Goal: Task Accomplishment & Management: Manage account settings

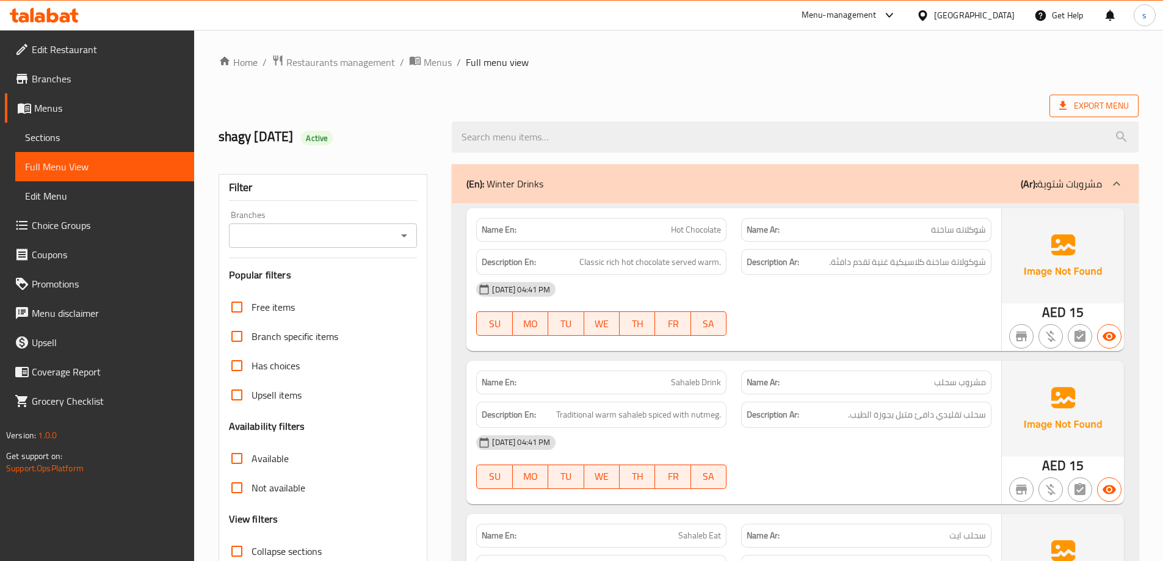
click at [1068, 102] on icon at bounding box center [1063, 105] width 12 height 12
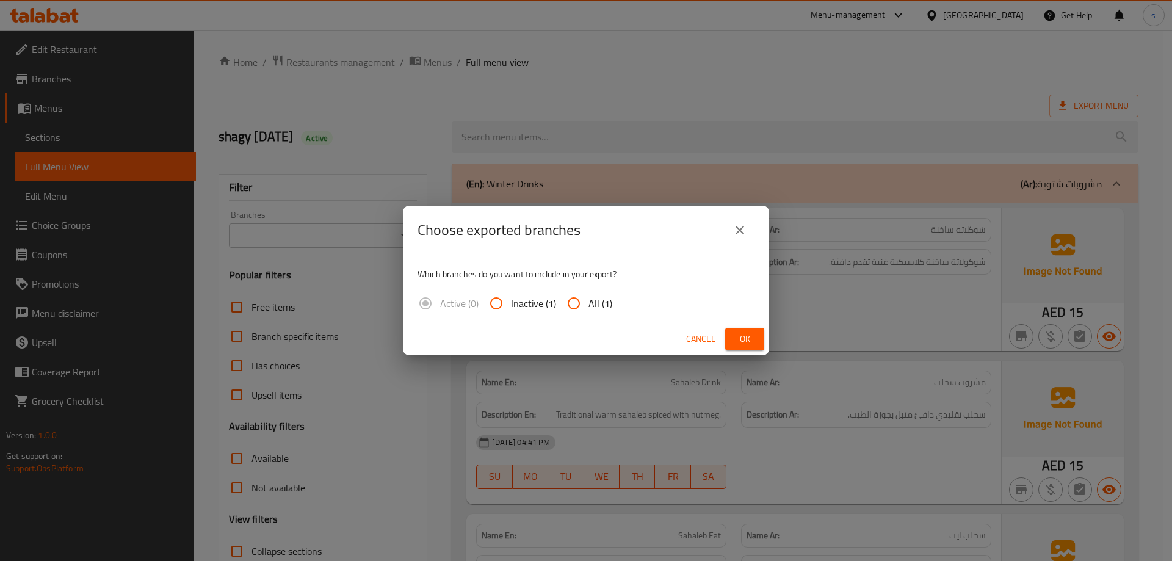
click at [563, 107] on div "Choose exported branches Which branches do you want to include in your export? …" at bounding box center [586, 280] width 1172 height 561
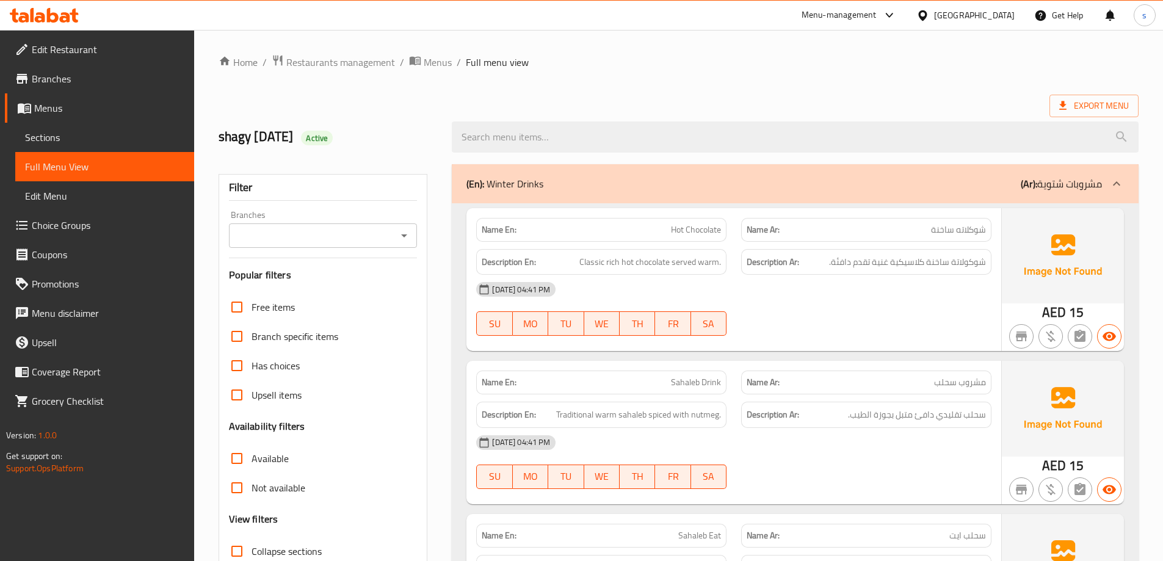
click at [76, 105] on span "Menus" at bounding box center [109, 108] width 150 height 15
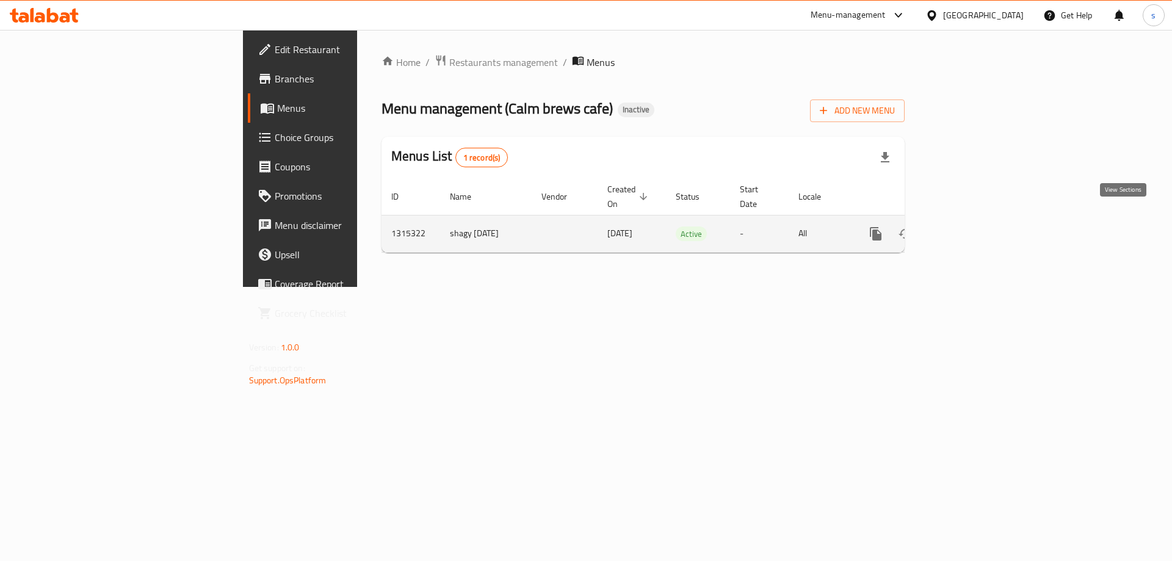
click at [971, 226] on icon "enhanced table" at bounding box center [964, 233] width 15 height 15
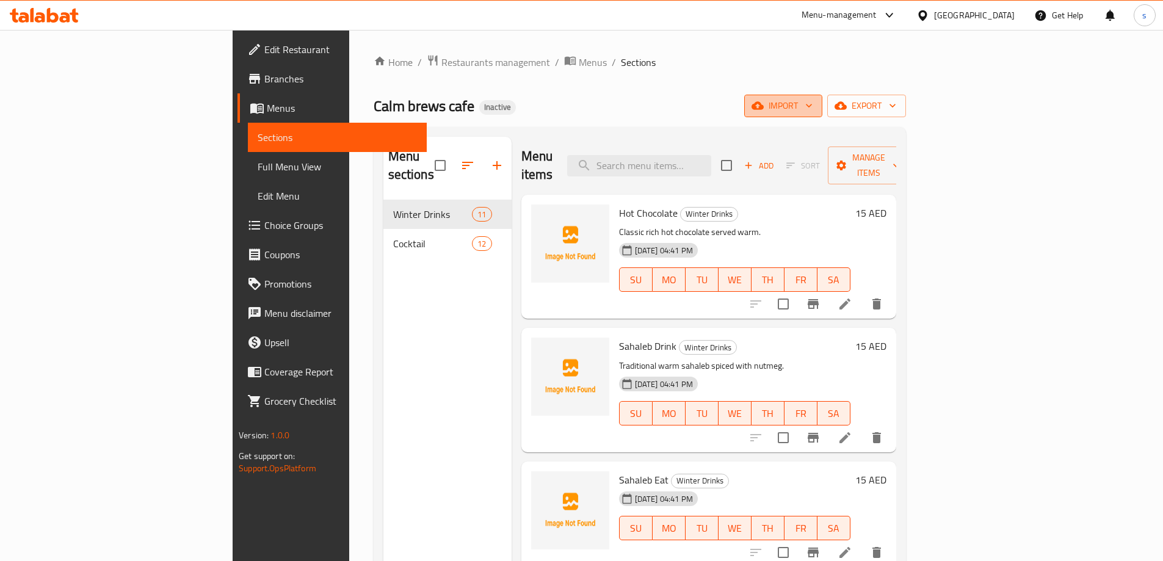
click at [812, 106] on span "import" at bounding box center [783, 105] width 59 height 15
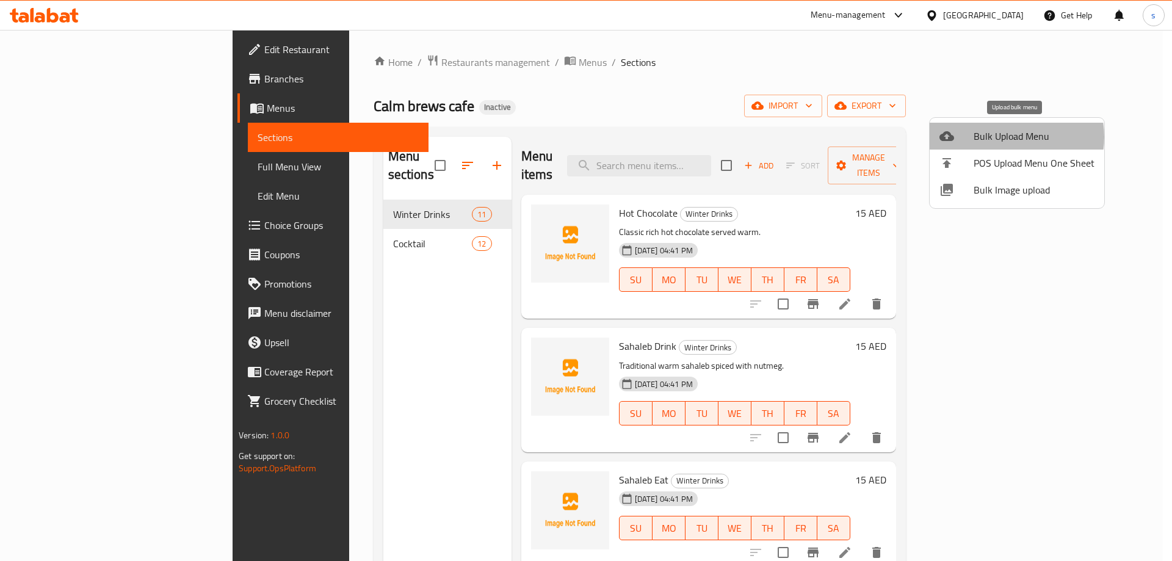
click at [1005, 137] on span "Bulk Upload Menu" at bounding box center [1034, 136] width 121 height 15
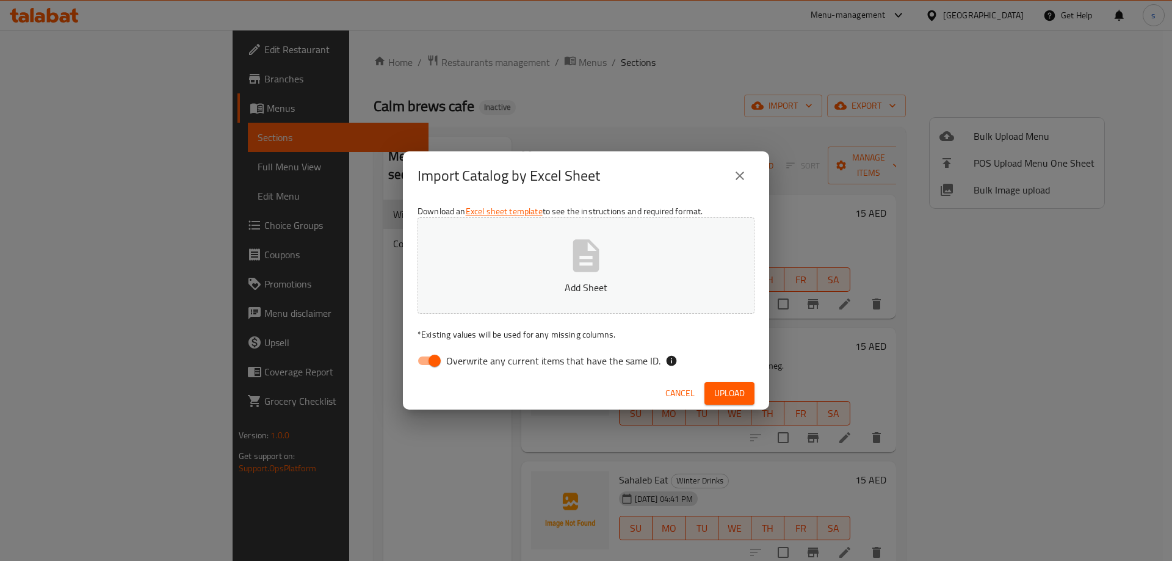
click at [451, 360] on span "Overwrite any current items that have the same ID." at bounding box center [553, 360] width 214 height 15
click at [451, 360] on input "Overwrite any current items that have the same ID." at bounding box center [435, 360] width 70 height 23
checkbox input "false"
click at [720, 393] on span "Upload" at bounding box center [729, 393] width 31 height 15
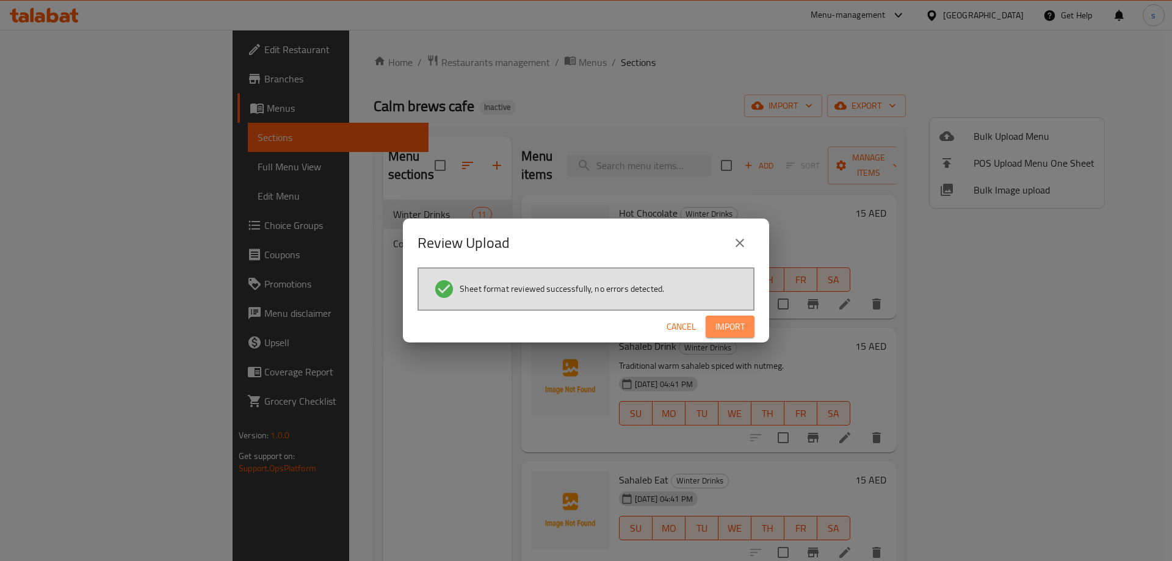
click at [718, 321] on span "Import" at bounding box center [729, 326] width 29 height 15
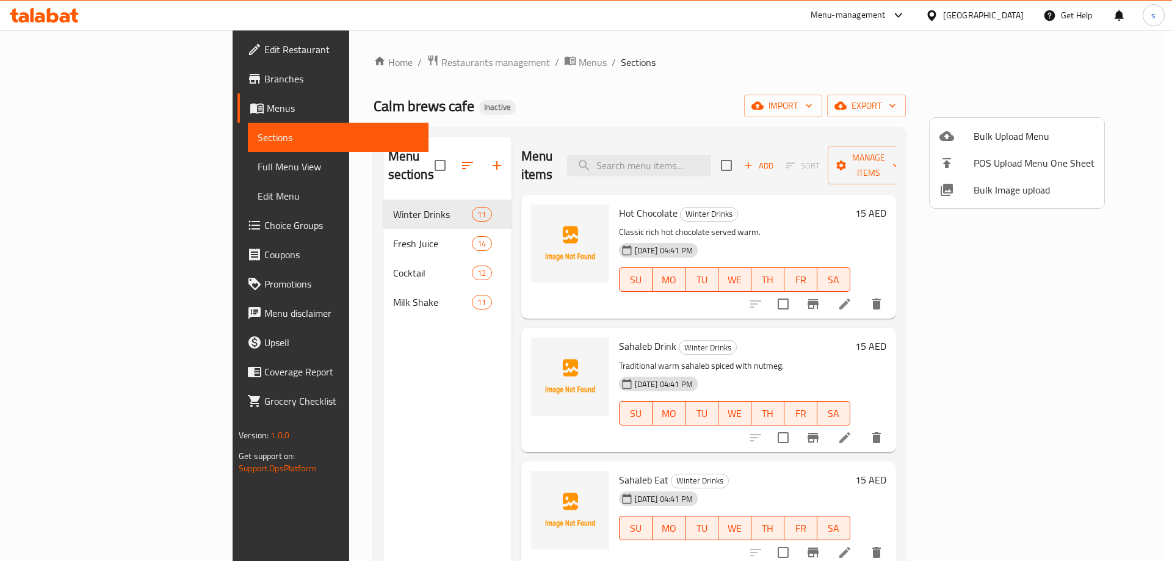
click at [102, 174] on div at bounding box center [586, 280] width 1172 height 561
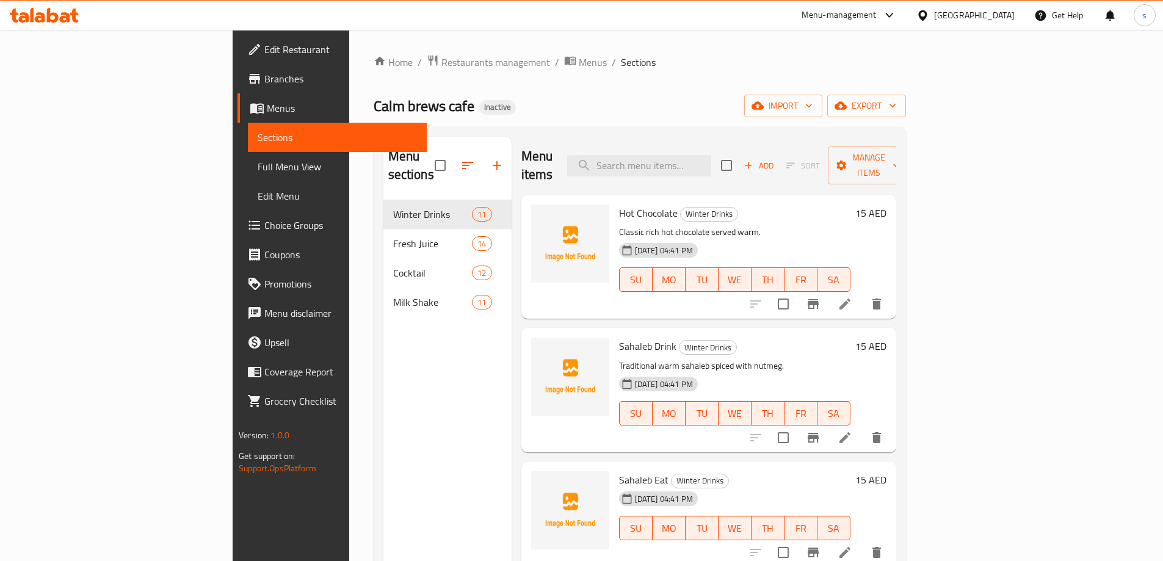
click at [258, 168] on span "Full Menu View" at bounding box center [337, 166] width 159 height 15
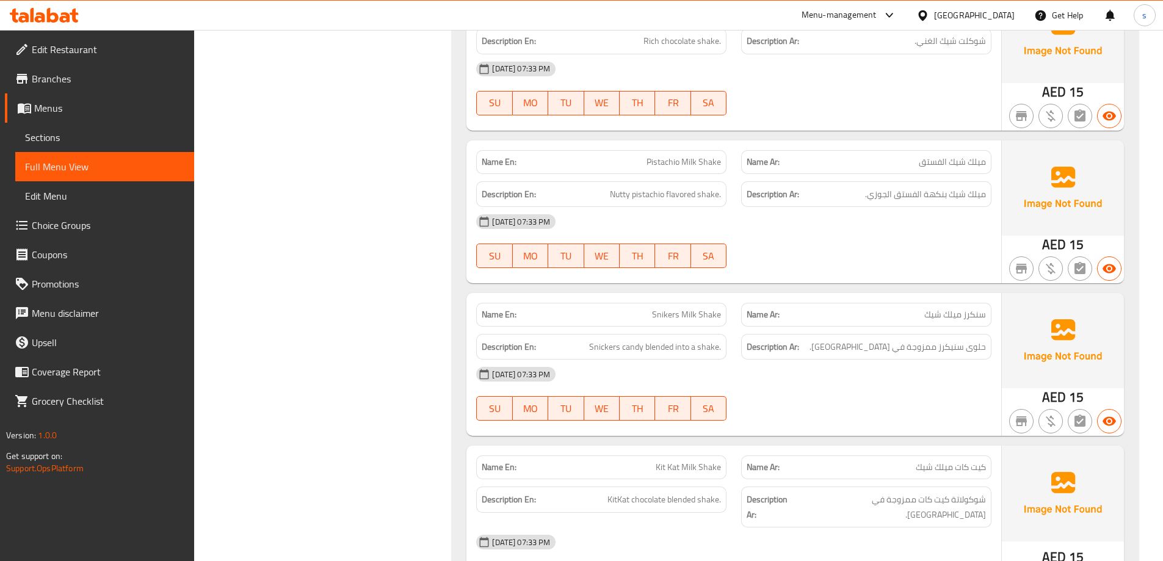
scroll to position [6654, 0]
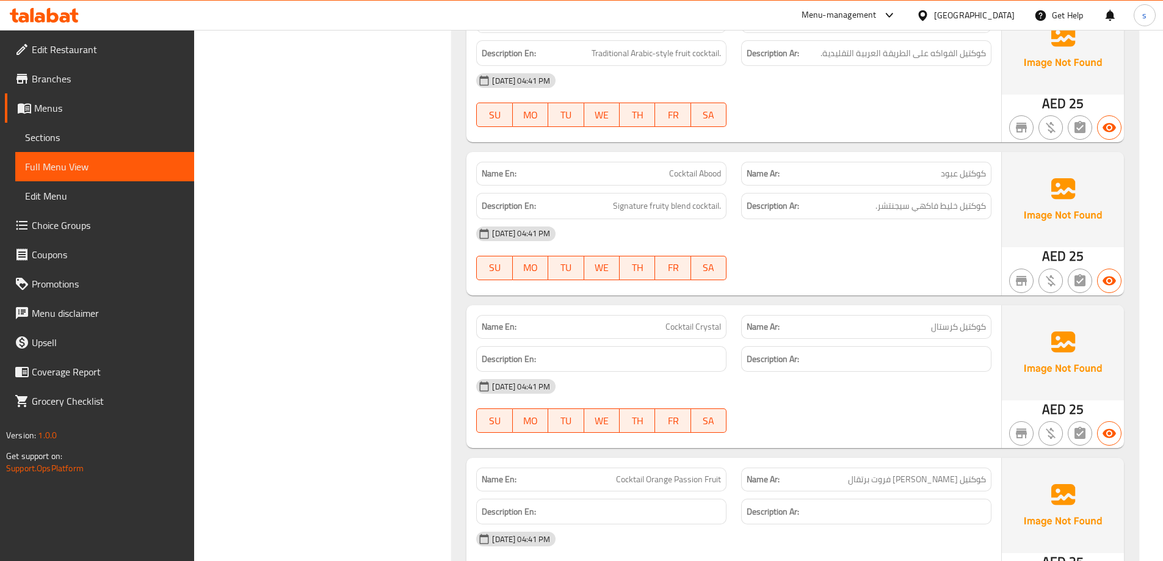
click at [56, 142] on span "Sections" at bounding box center [104, 137] width 159 height 15
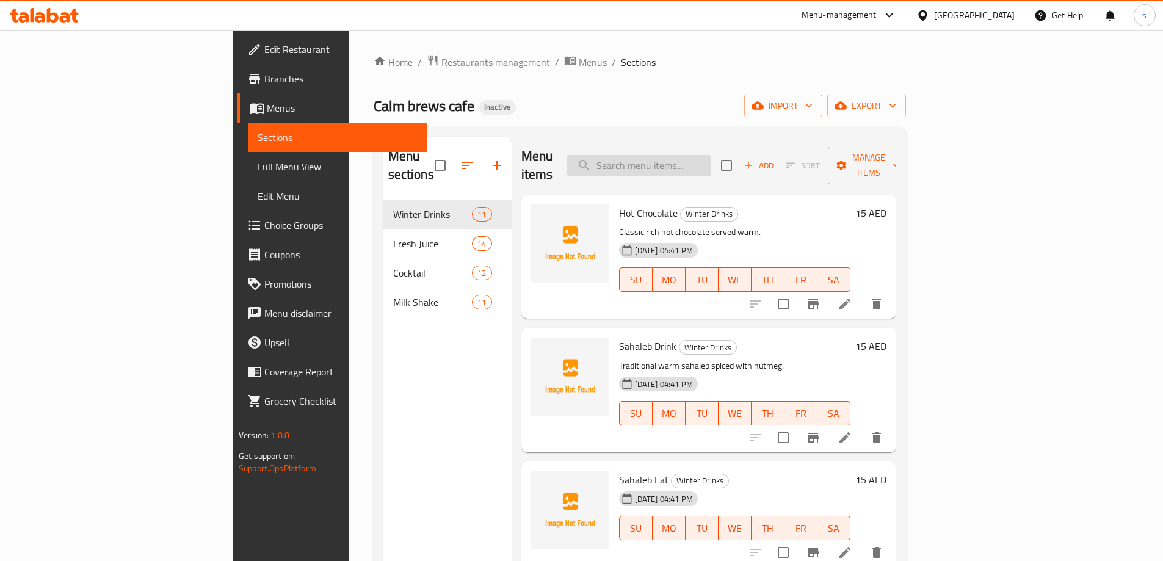
click at [672, 155] on input "search" at bounding box center [639, 165] width 144 height 21
paste input "الفستق"
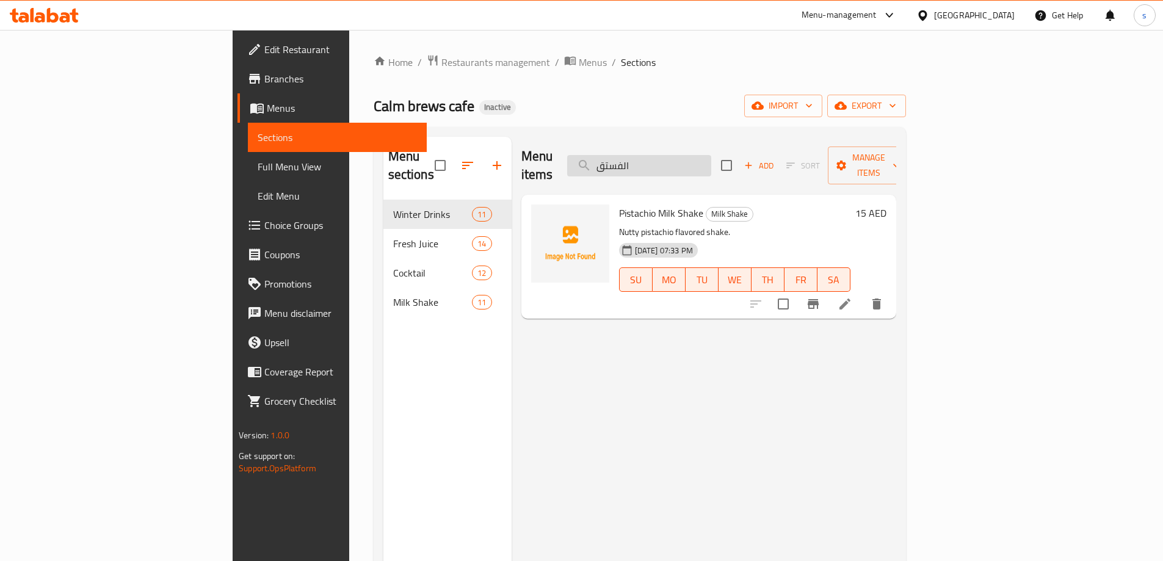
drag, startPoint x: 718, startPoint y: 157, endPoint x: 709, endPoint y: 157, distance: 9.2
click at [709, 157] on input "الفستق" at bounding box center [639, 165] width 144 height 21
type input "فستق"
click at [852, 297] on icon at bounding box center [845, 304] width 15 height 15
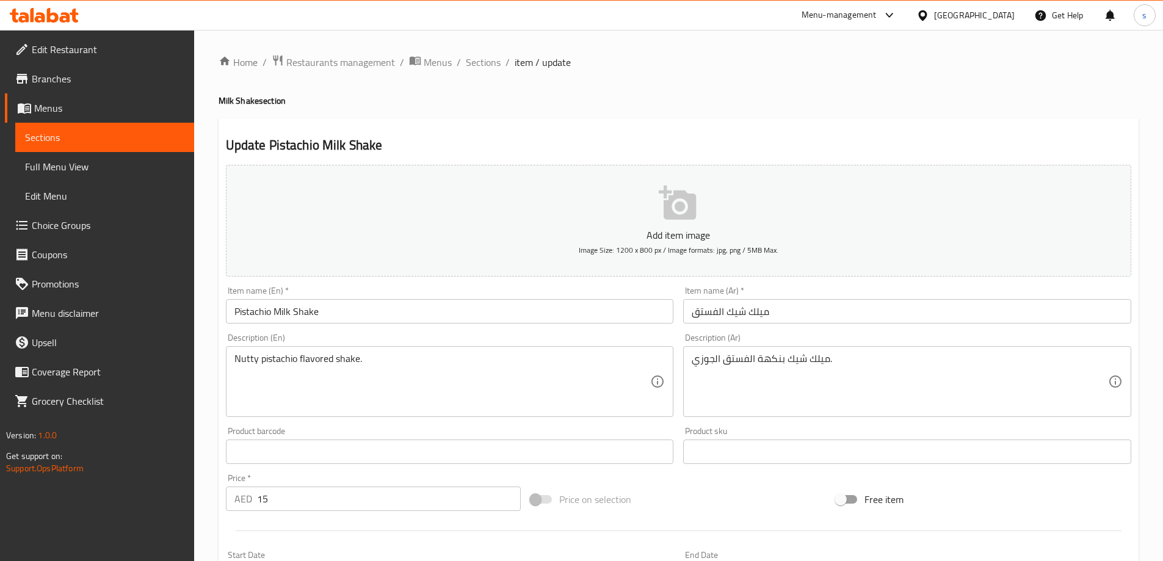
click at [73, 107] on span "Menus" at bounding box center [109, 108] width 150 height 15
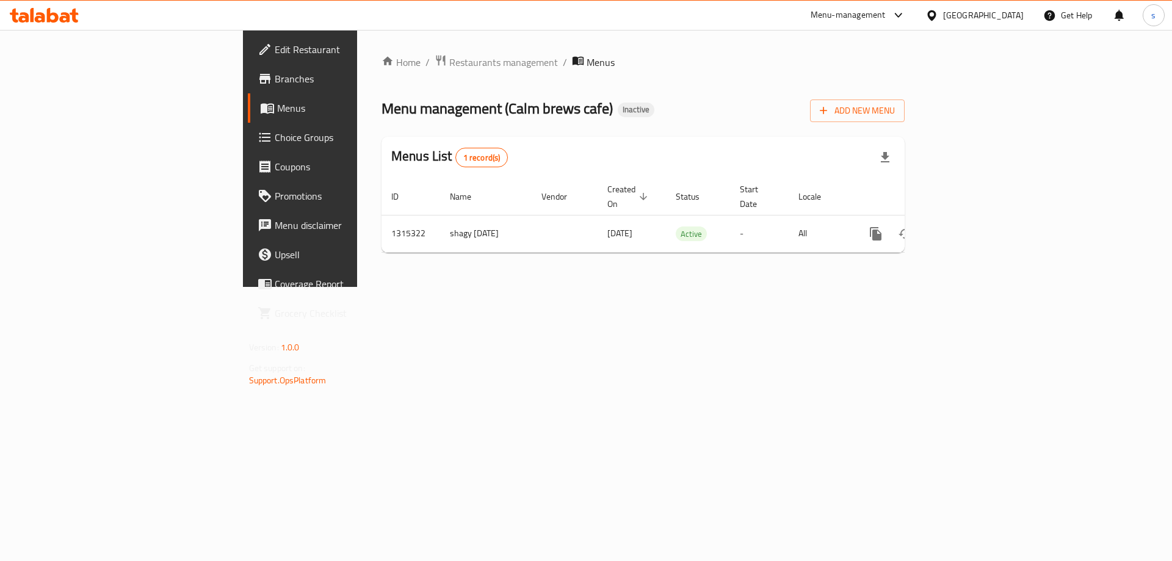
drag, startPoint x: 849, startPoint y: 120, endPoint x: 796, endPoint y: 158, distance: 65.6
click at [849, 120] on div "Menu management ( Calm brews cafe ) Inactive Add New Menu" at bounding box center [643, 108] width 523 height 27
click at [275, 54] on span "Edit Restaurant" at bounding box center [352, 49] width 154 height 15
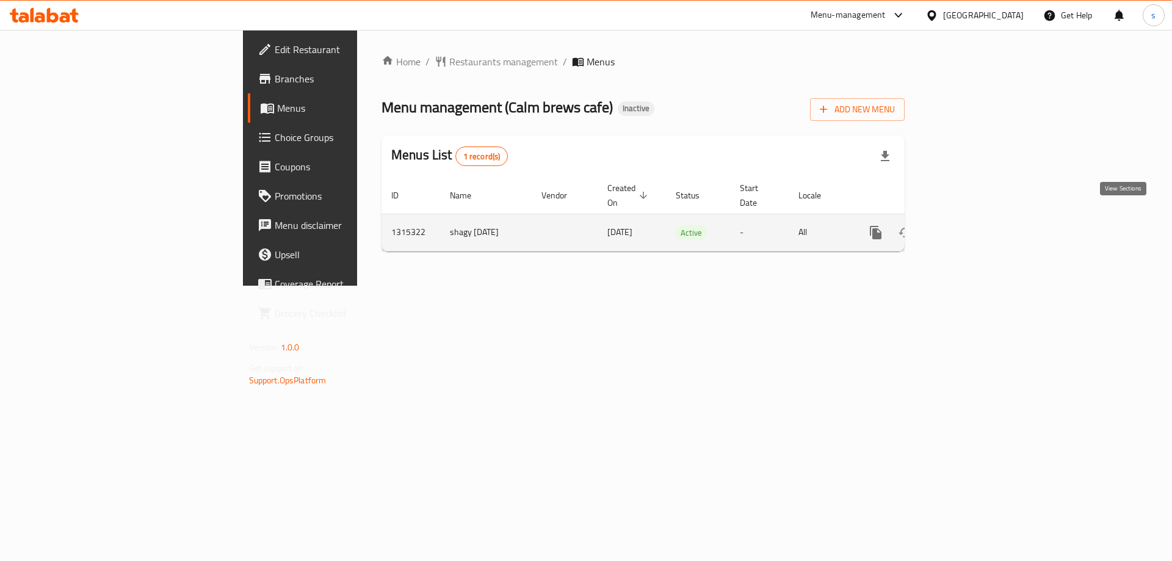
click at [971, 225] on icon "enhanced table" at bounding box center [964, 232] width 15 height 15
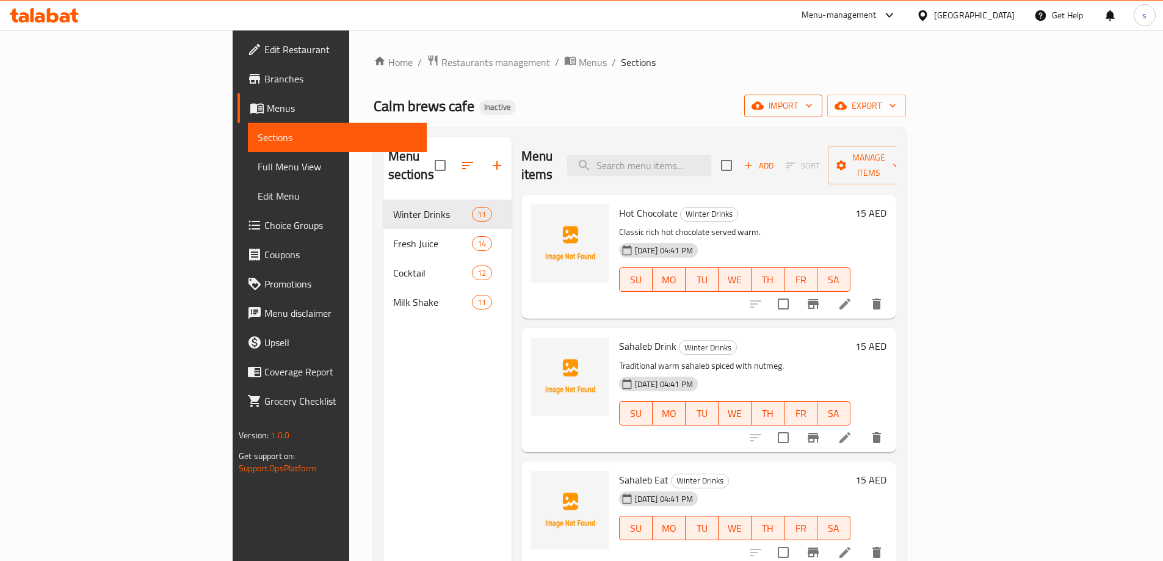
click at [812, 104] on span "import" at bounding box center [783, 105] width 59 height 15
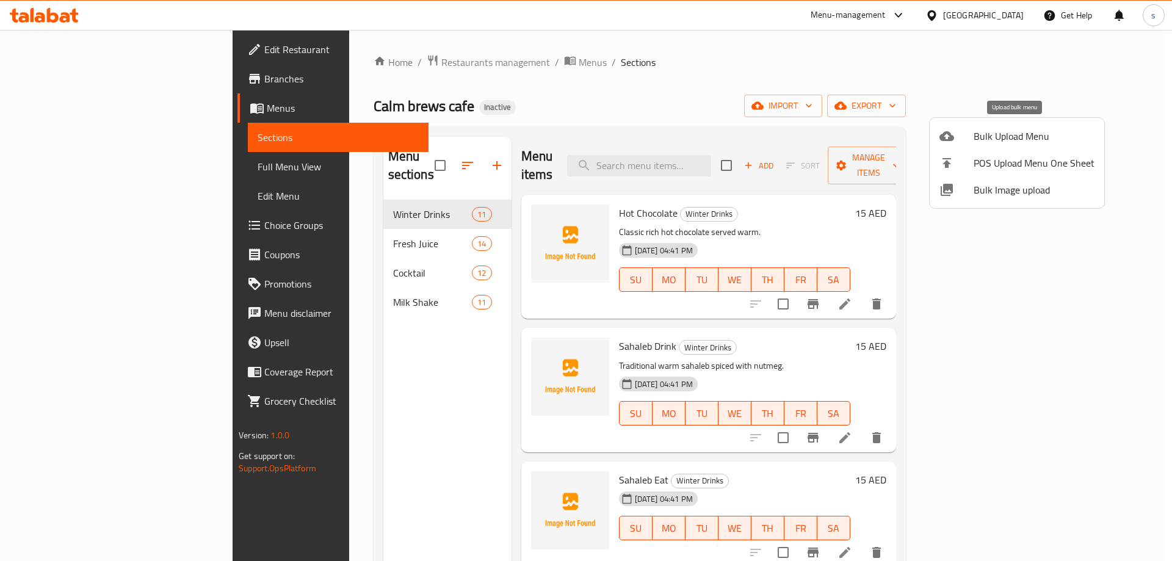
click at [997, 137] on span "Bulk Upload Menu" at bounding box center [1034, 136] width 121 height 15
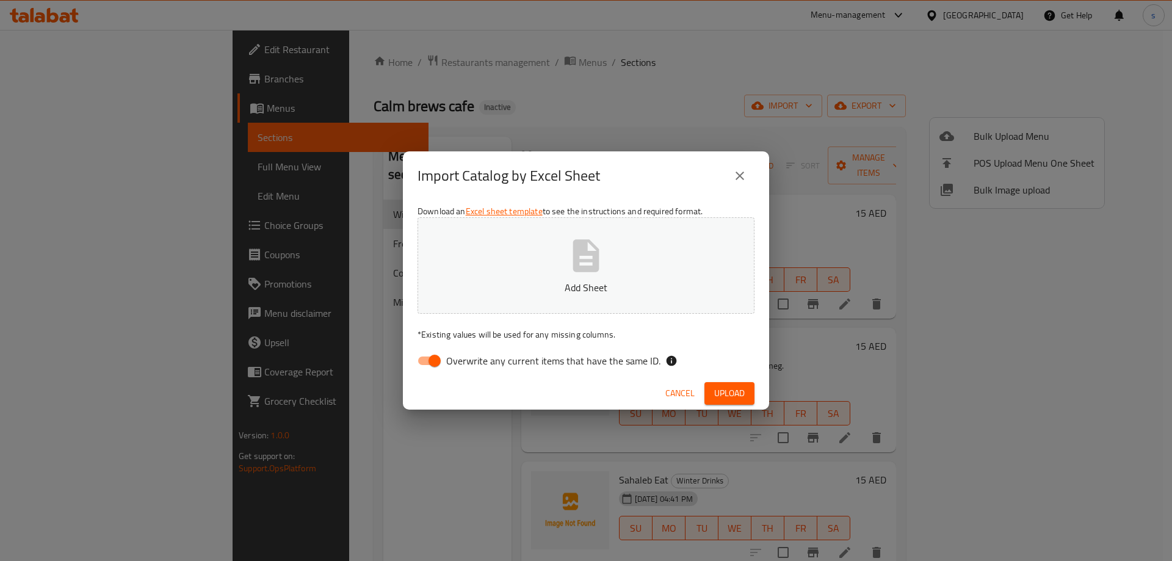
click at [465, 358] on span "Overwrite any current items that have the same ID." at bounding box center [553, 360] width 214 height 15
click at [465, 358] on input "Overwrite any current items that have the same ID." at bounding box center [435, 360] width 70 height 23
checkbox input "false"
click at [721, 394] on span "Upload" at bounding box center [729, 393] width 31 height 15
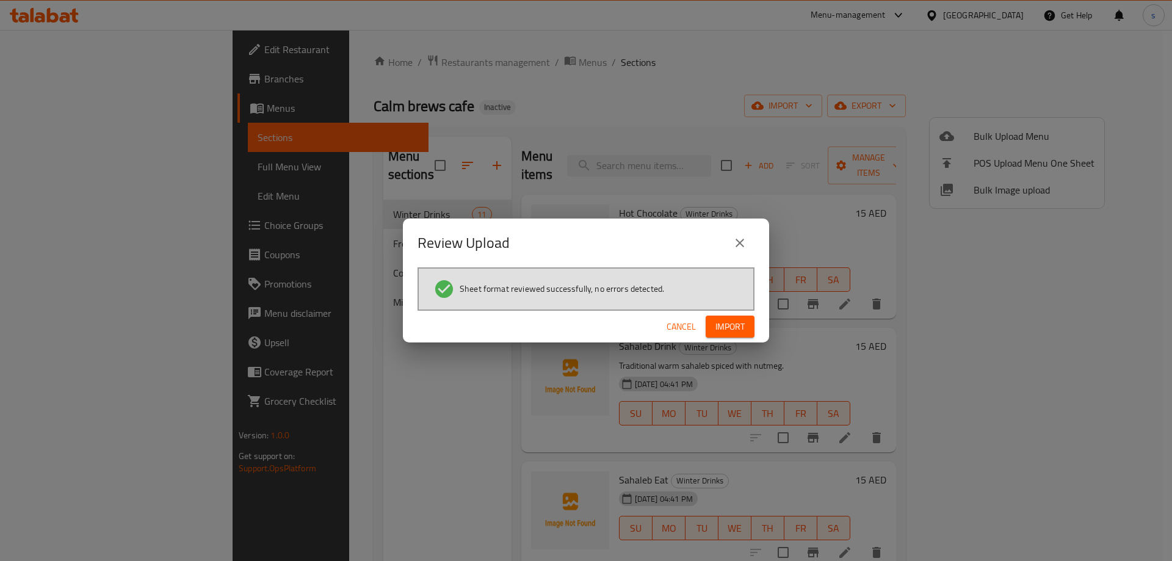
click at [739, 325] on span "Import" at bounding box center [729, 326] width 29 height 15
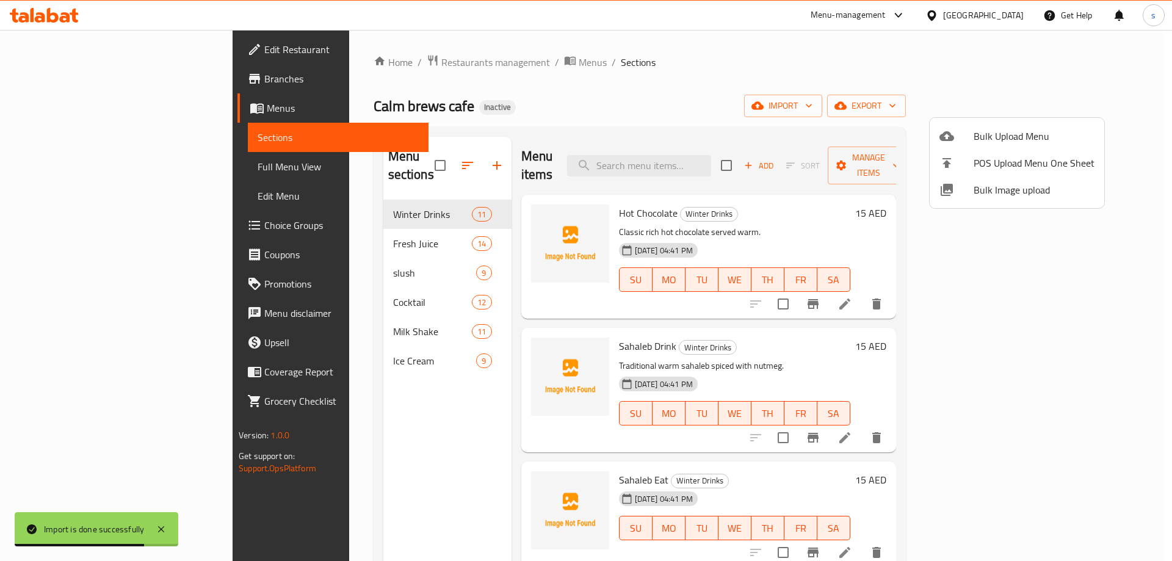
click at [46, 48] on div at bounding box center [586, 280] width 1172 height 561
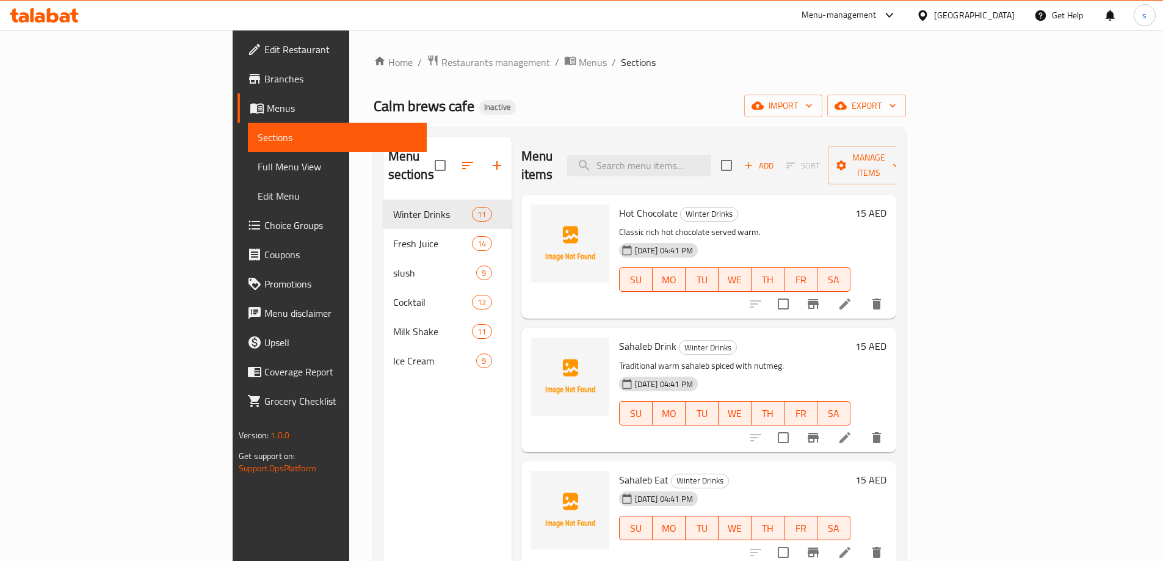
click at [264, 49] on span "Edit Restaurant" at bounding box center [340, 49] width 153 height 15
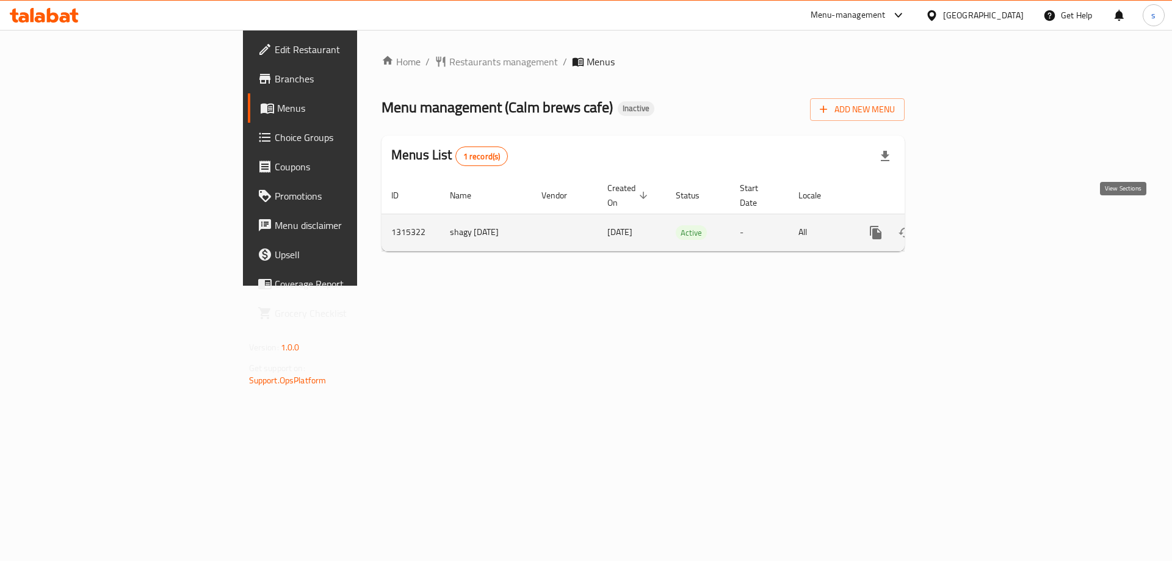
click at [971, 225] on icon "enhanced table" at bounding box center [964, 232] width 15 height 15
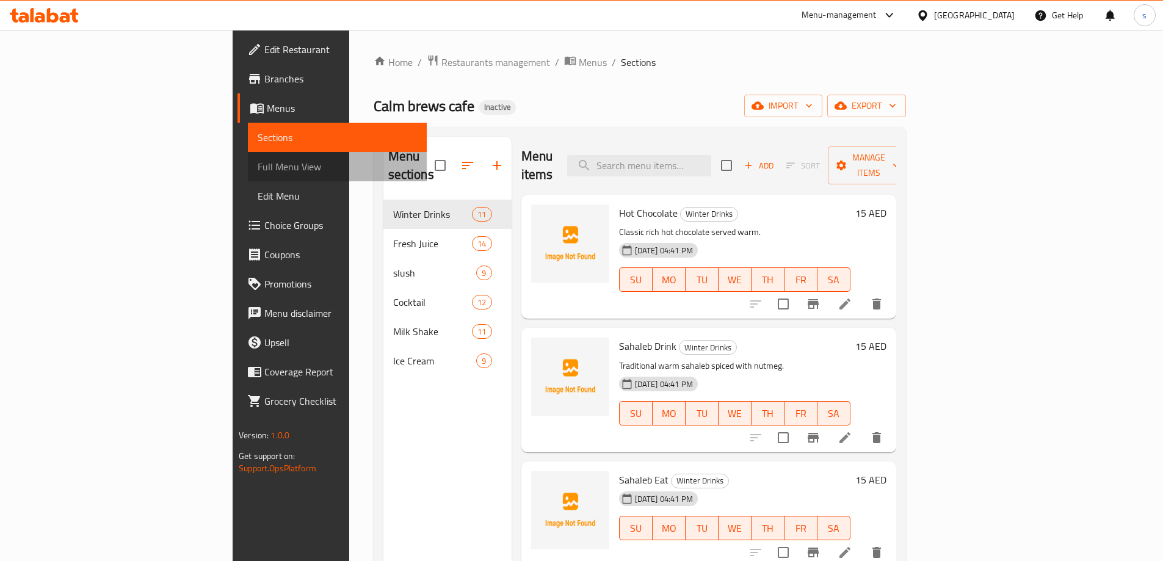
drag, startPoint x: 76, startPoint y: 167, endPoint x: 302, endPoint y: 12, distance: 274.8
click at [258, 167] on span "Full Menu View" at bounding box center [337, 166] width 159 height 15
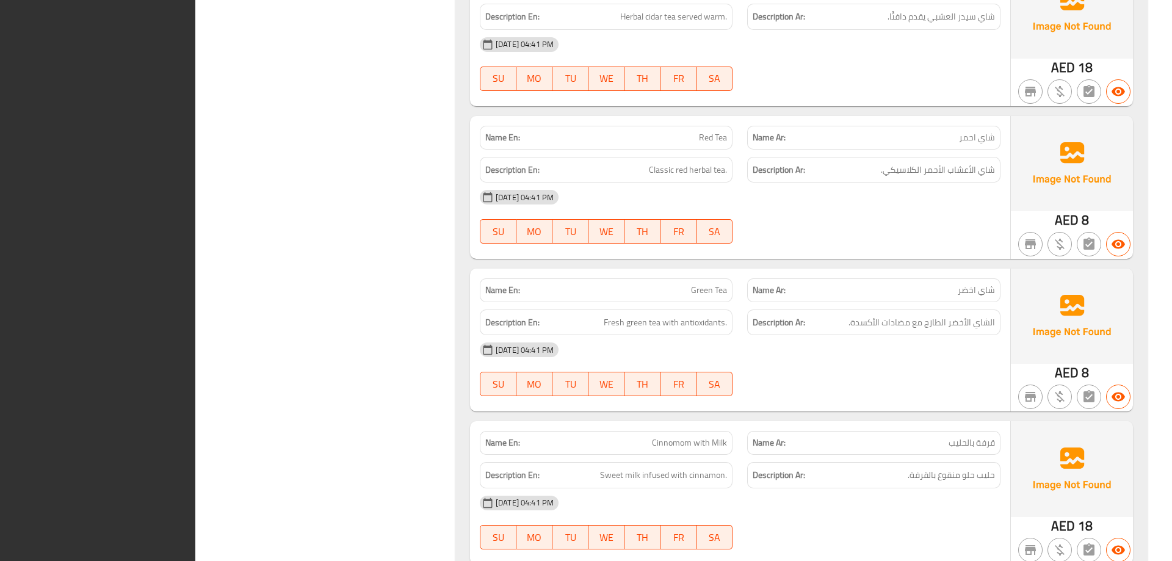
scroll to position [1753, 0]
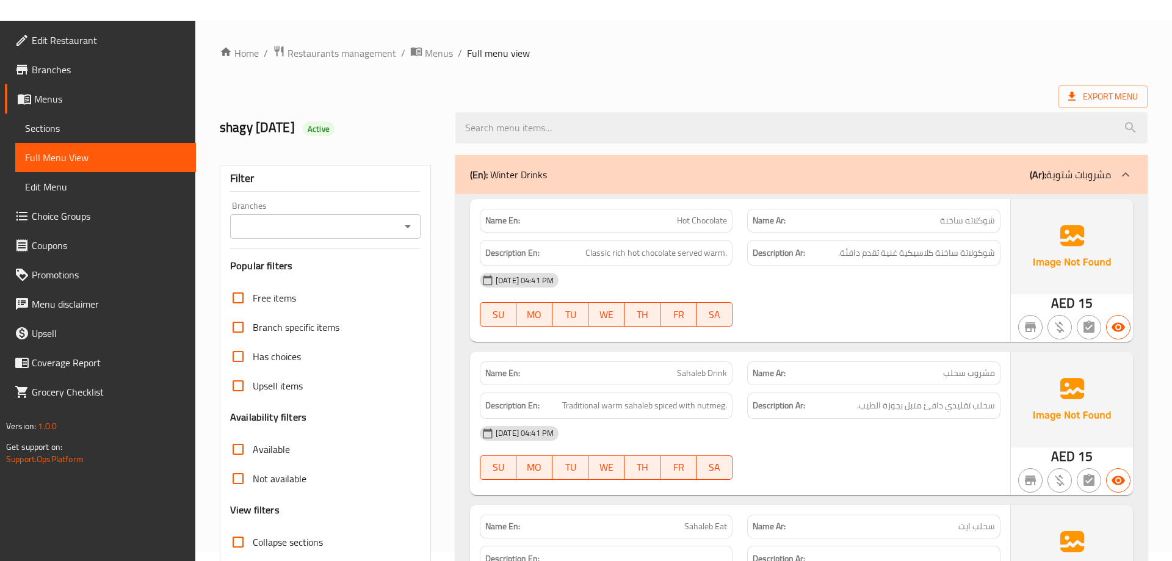
scroll to position [122, 0]
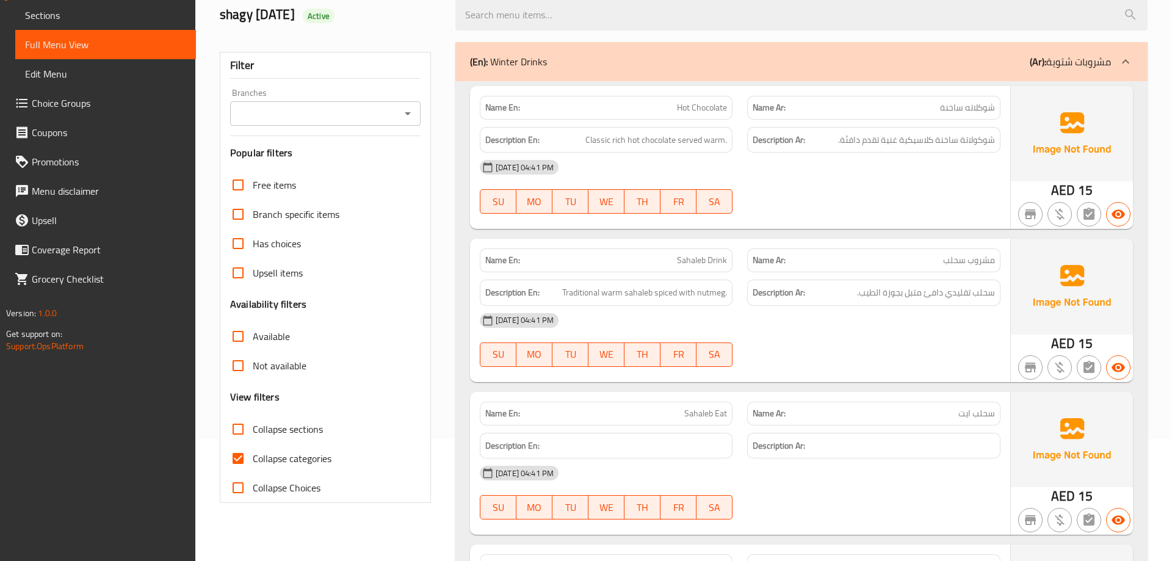
click at [237, 455] on input "Collapse categories" at bounding box center [237, 458] width 29 height 29
checkbox input "false"
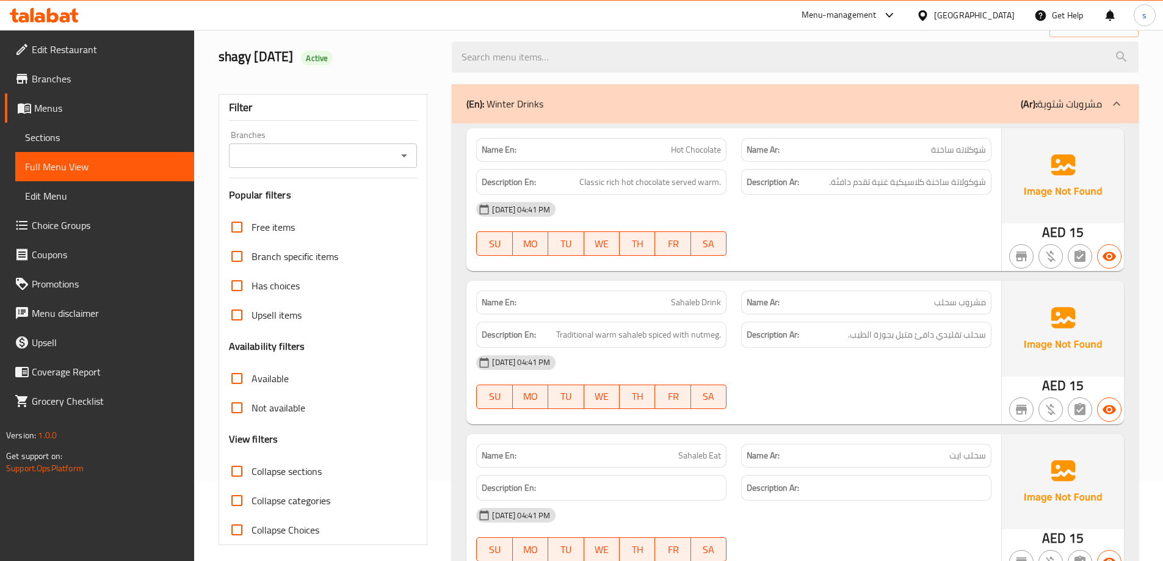
scroll to position [0, 0]
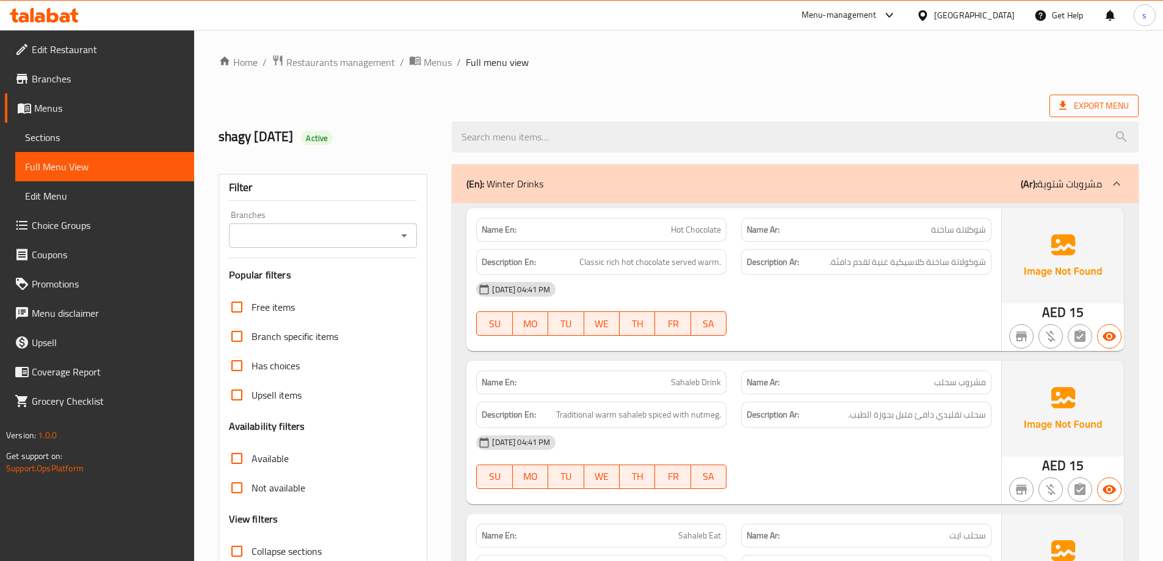
click at [1076, 104] on span "Export Menu" at bounding box center [1094, 105] width 70 height 15
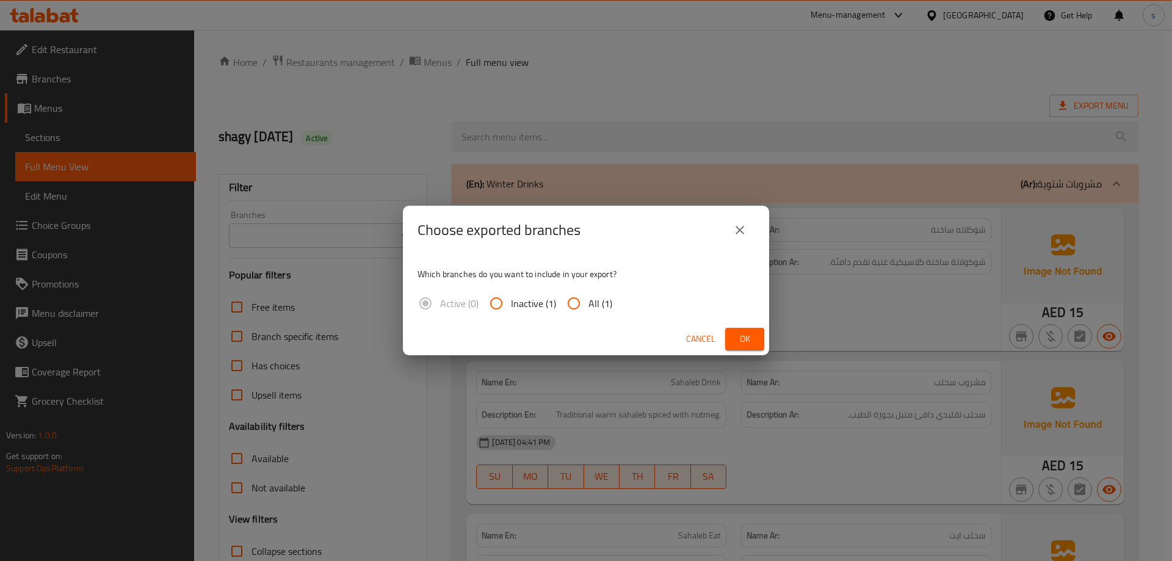
click at [577, 303] on input "All (1)" at bounding box center [573, 303] width 29 height 29
radio input "true"
click at [747, 340] on span "Ok" at bounding box center [745, 338] width 20 height 15
